Goal: Task Accomplishment & Management: Manage account settings

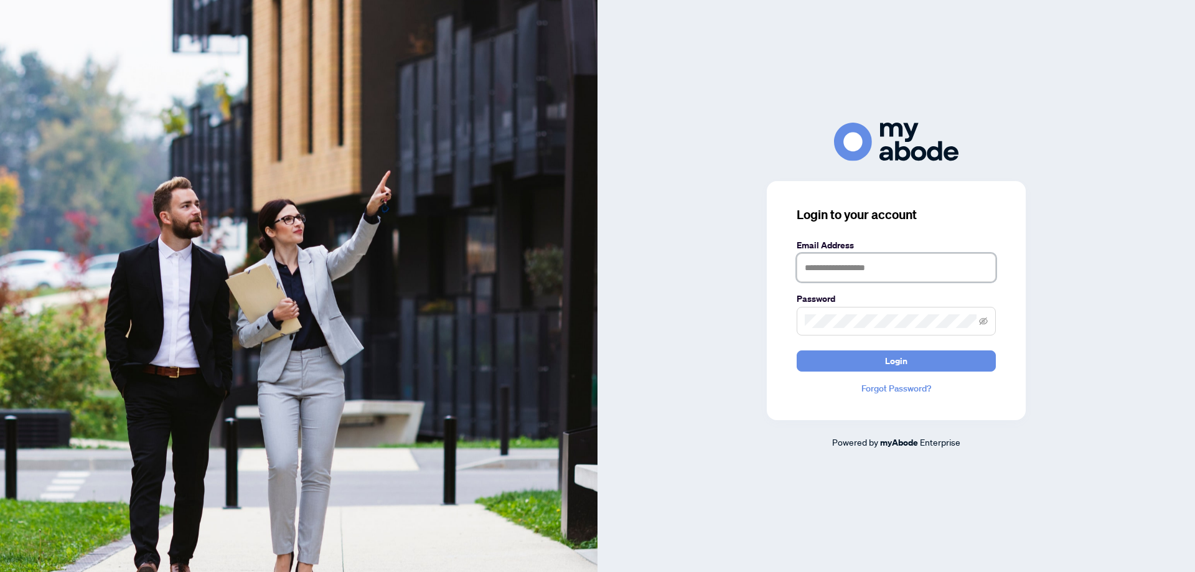
drag, startPoint x: 887, startPoint y: 268, endPoint x: 886, endPoint y: 283, distance: 15.0
click at [887, 268] on input "text" at bounding box center [896, 267] width 199 height 29
type input "**********"
click at [889, 313] on span at bounding box center [896, 321] width 199 height 29
click at [797, 350] on button "Login" at bounding box center [896, 360] width 199 height 21
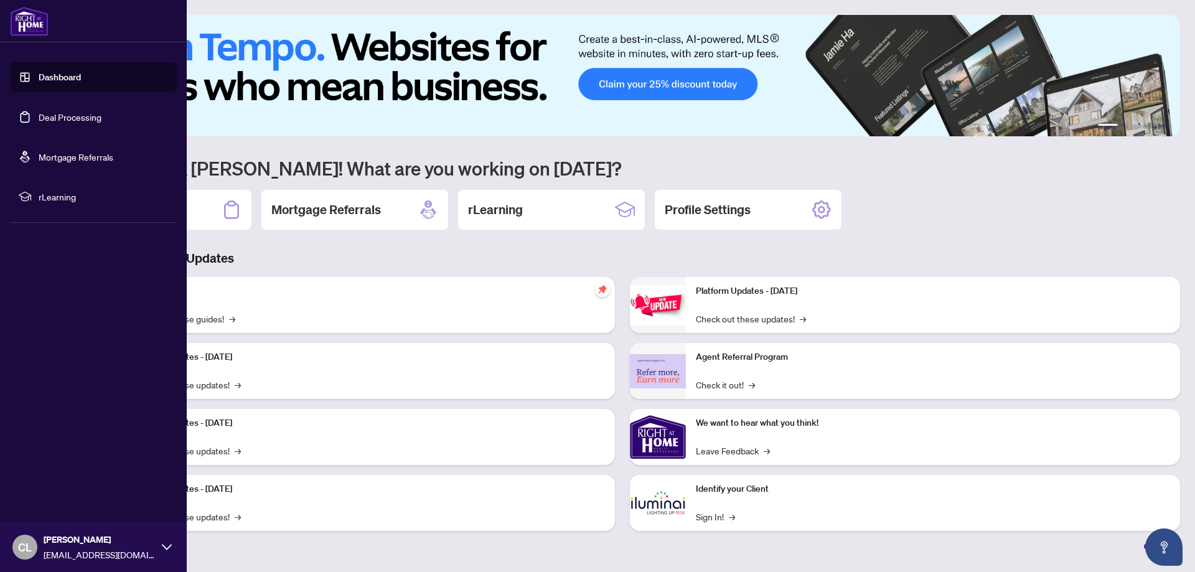
click at [55, 114] on link "Deal Processing" at bounding box center [70, 116] width 63 height 11
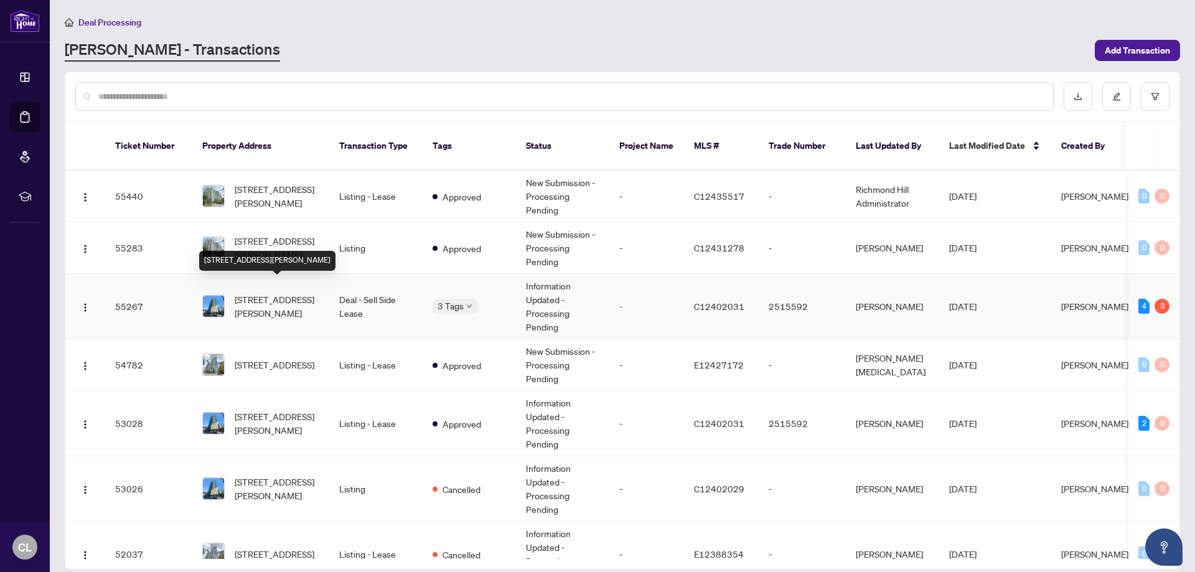
click at [287, 295] on span "[STREET_ADDRESS][PERSON_NAME]" at bounding box center [277, 305] width 85 height 27
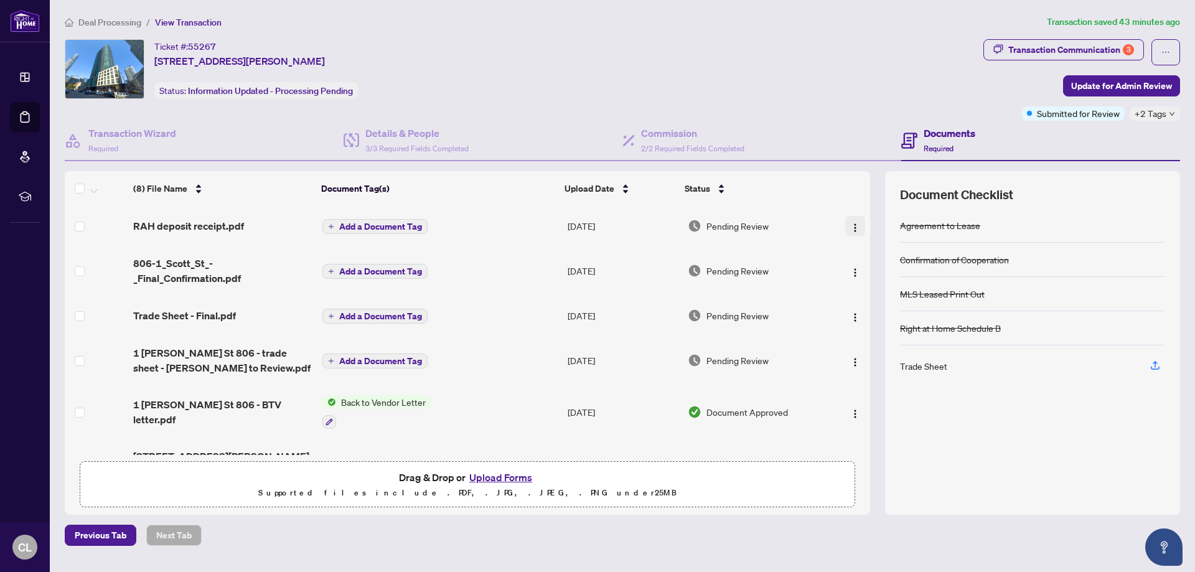
click at [850, 227] on img "button" at bounding box center [855, 228] width 10 height 10
click at [864, 291] on span "Download" at bounding box center [910, 290] width 119 height 14
click at [1041, 46] on div "Transaction Communication 3" at bounding box center [1071, 50] width 126 height 20
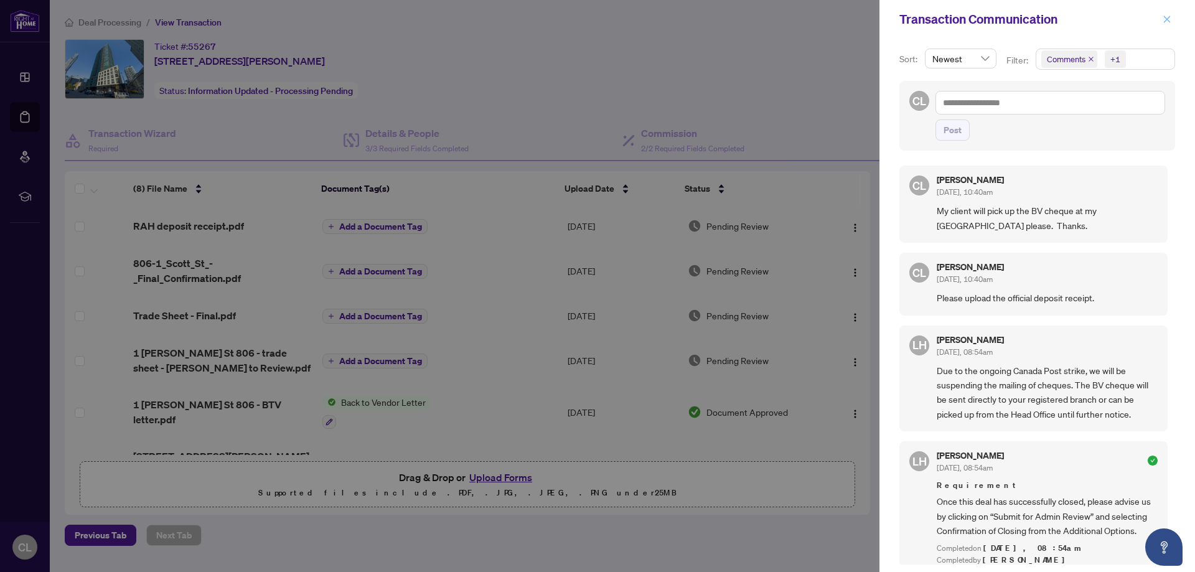
click at [1168, 15] on icon "close" at bounding box center [1166, 19] width 9 height 9
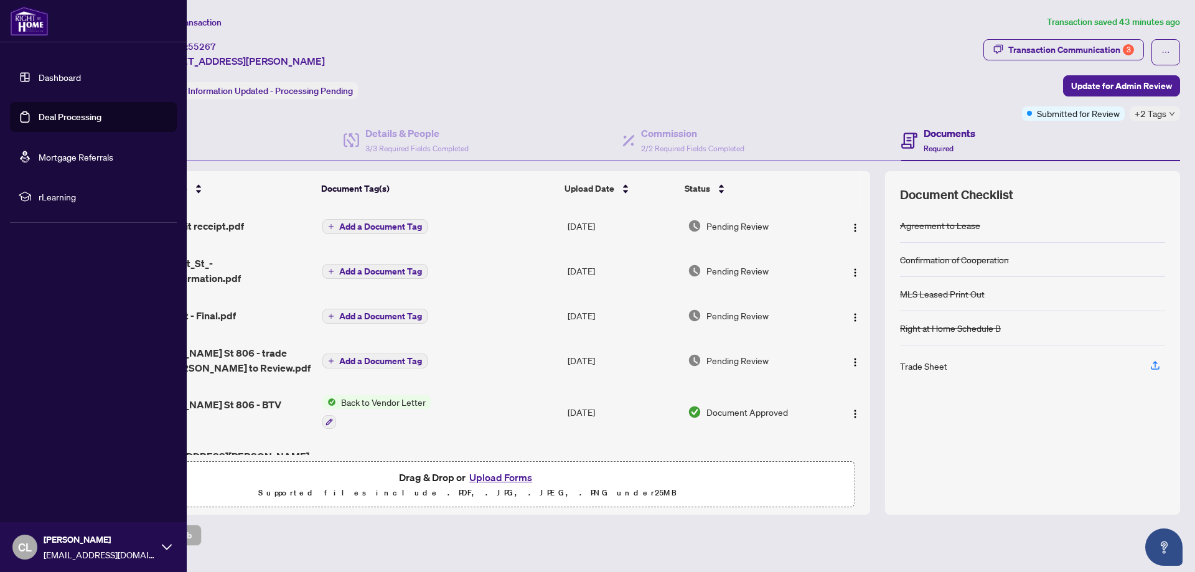
drag, startPoint x: 68, startPoint y: 121, endPoint x: 103, endPoint y: 129, distance: 35.8
click at [68, 121] on link "Deal Processing" at bounding box center [70, 116] width 63 height 11
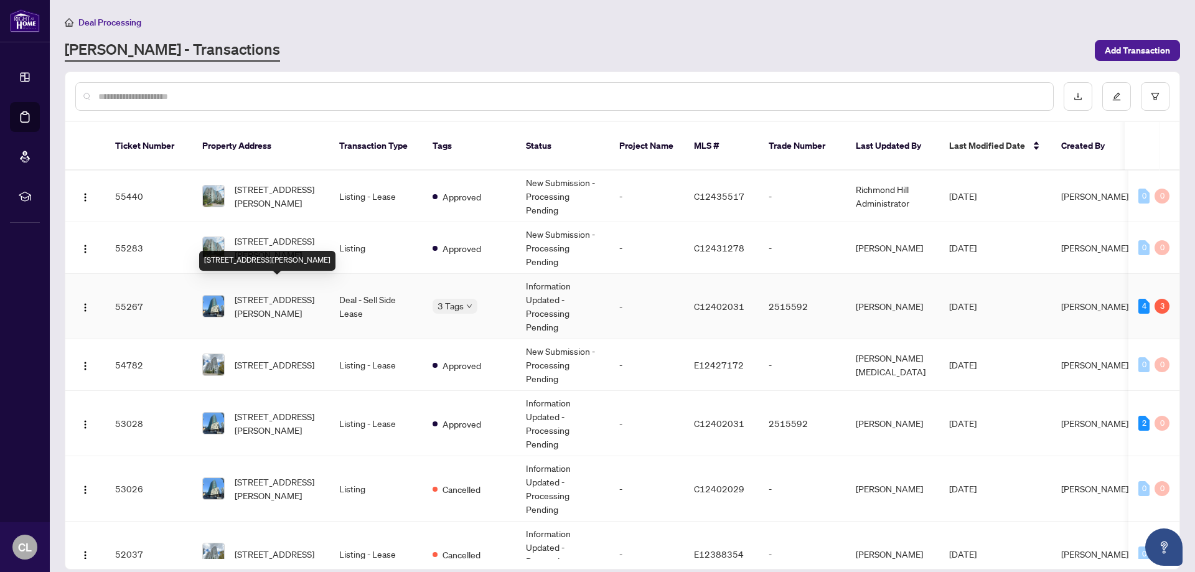
click at [272, 294] on span "[STREET_ADDRESS][PERSON_NAME]" at bounding box center [277, 305] width 85 height 27
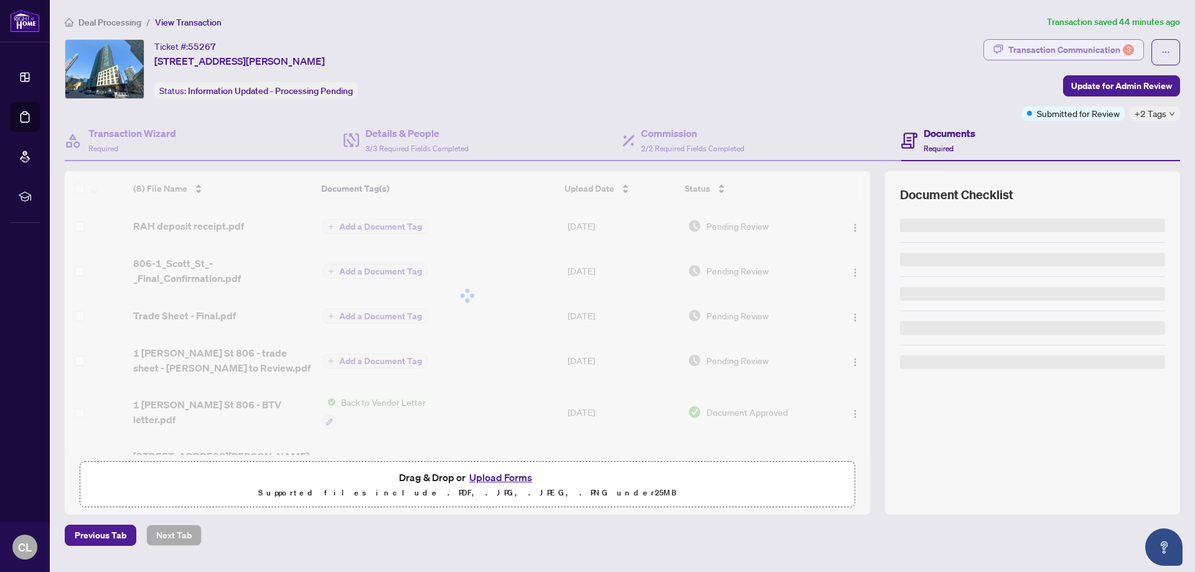
click at [1065, 51] on div "Transaction Communication 3" at bounding box center [1071, 50] width 126 height 20
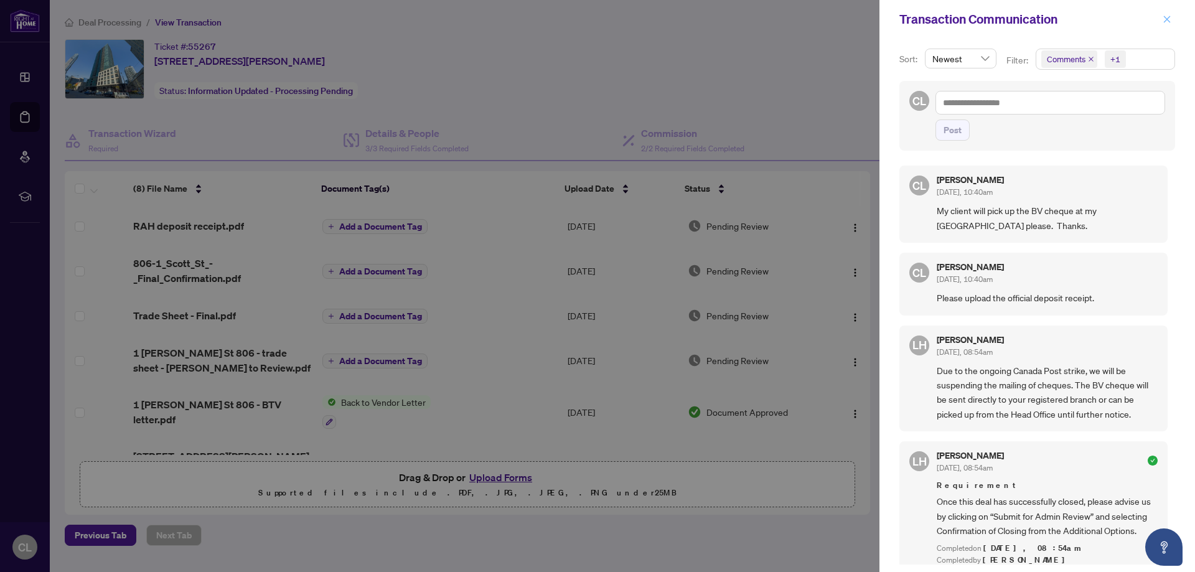
click at [1169, 16] on icon "close" at bounding box center [1166, 19] width 9 height 9
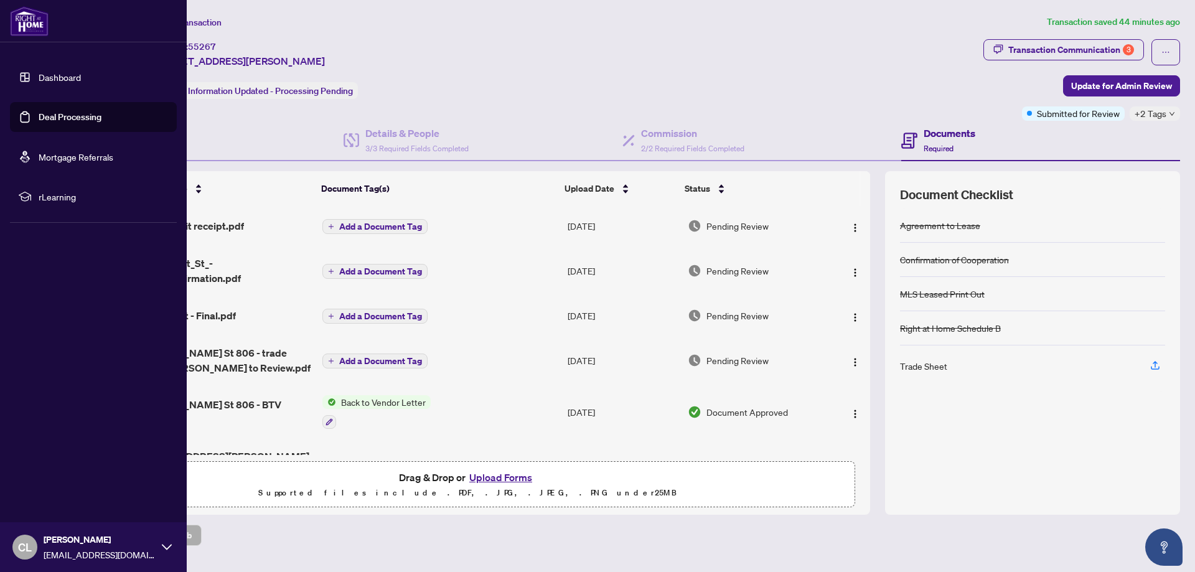
click at [44, 119] on link "Deal Processing" at bounding box center [70, 116] width 63 height 11
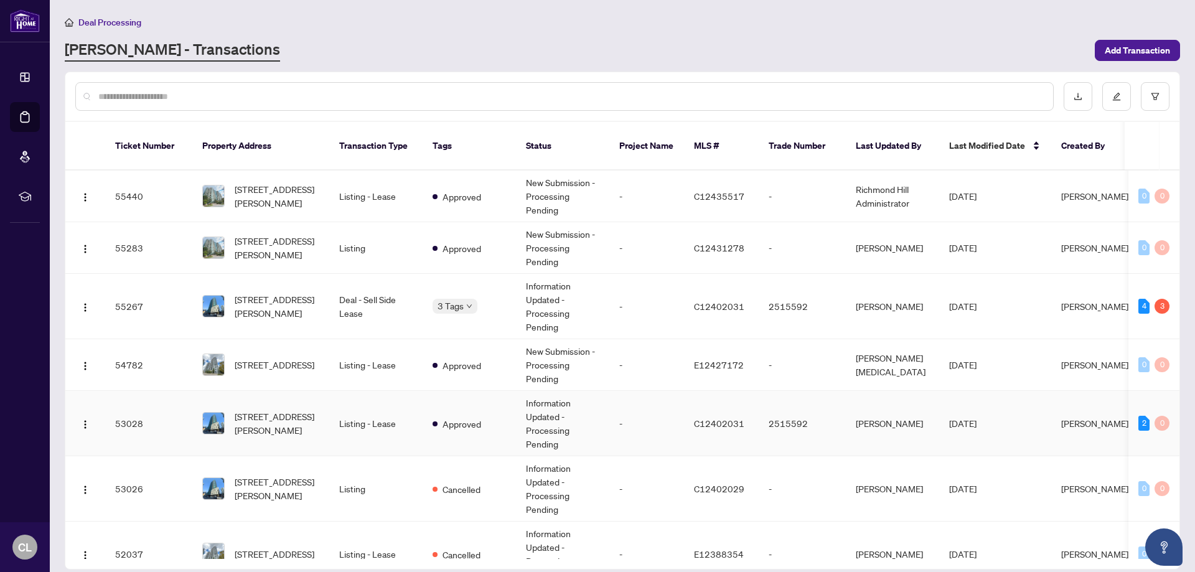
click at [357, 414] on td "Listing - Lease" at bounding box center [375, 423] width 93 height 65
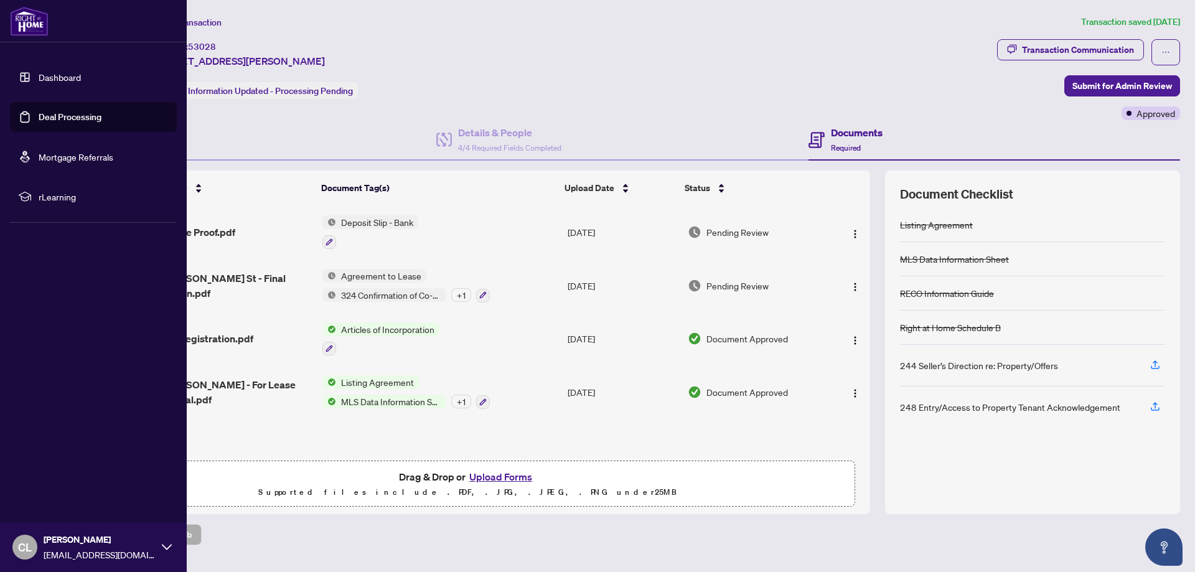
click at [83, 118] on link "Deal Processing" at bounding box center [70, 116] width 63 height 11
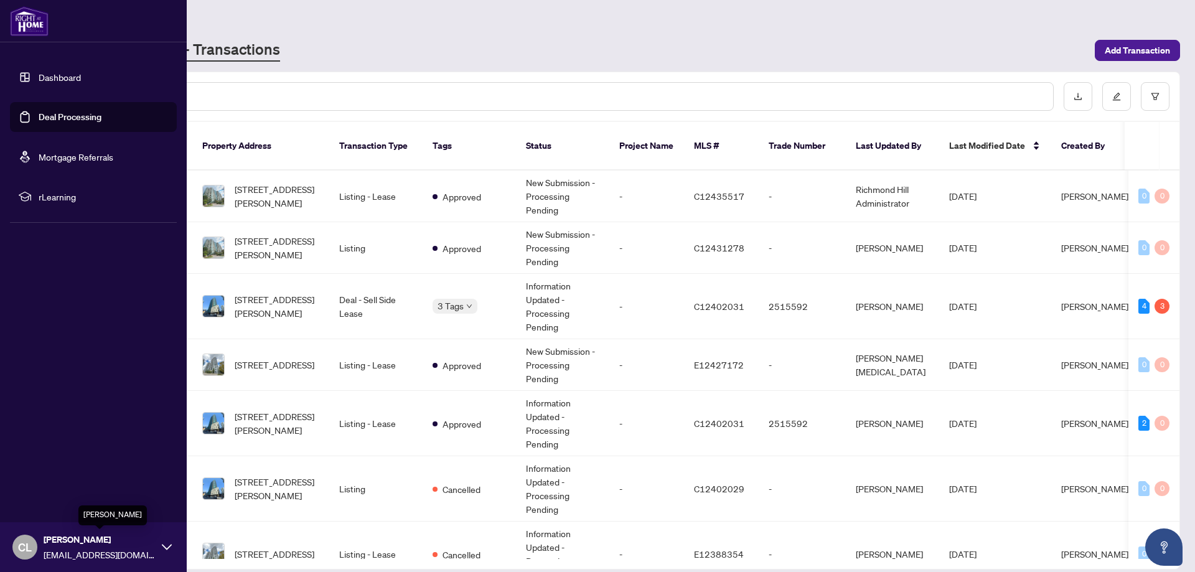
drag, startPoint x: 45, startPoint y: 544, endPoint x: 48, endPoint y: 537, distance: 7.3
click at [45, 544] on span "[PERSON_NAME]" at bounding box center [100, 540] width 112 height 14
click at [51, 472] on span "Logout" at bounding box center [50, 473] width 28 height 20
